Goal: Task Accomplishment & Management: Manage account settings

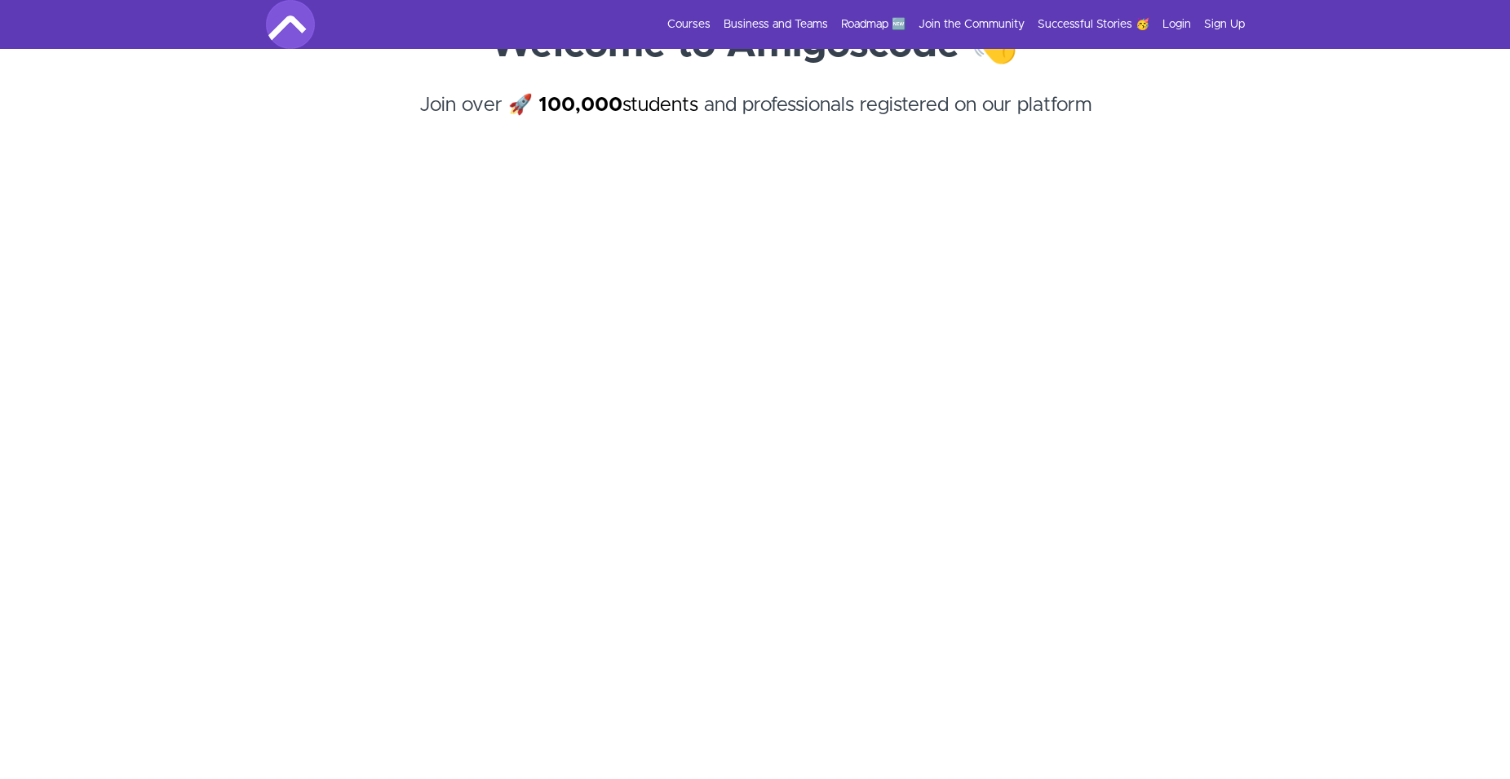
scroll to position [168, 0]
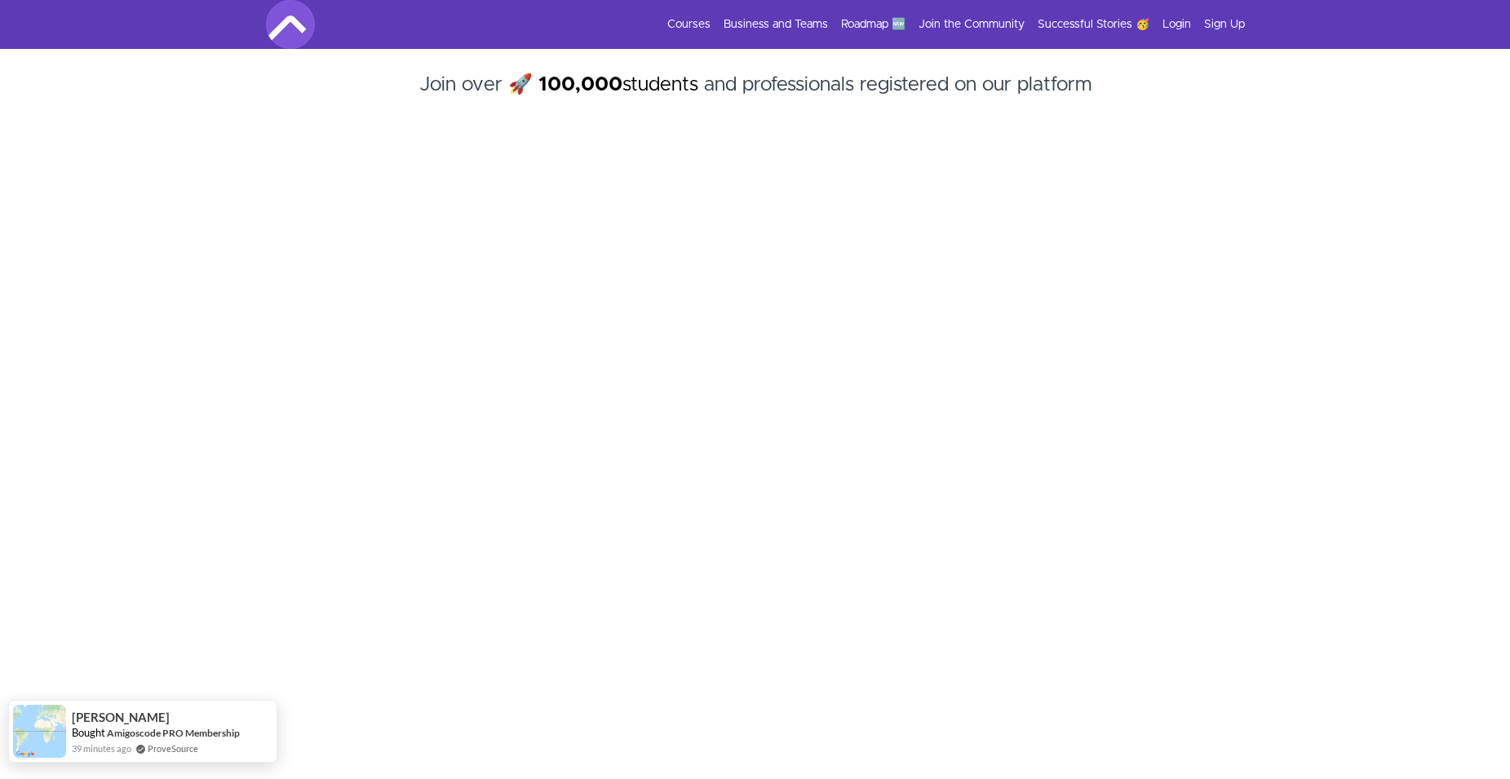
click at [166, 742] on link "ProveSource" at bounding box center [173, 748] width 51 height 14
click at [1179, 23] on link "Login" at bounding box center [1176, 24] width 29 height 16
